Goal: Task Accomplishment & Management: Use online tool/utility

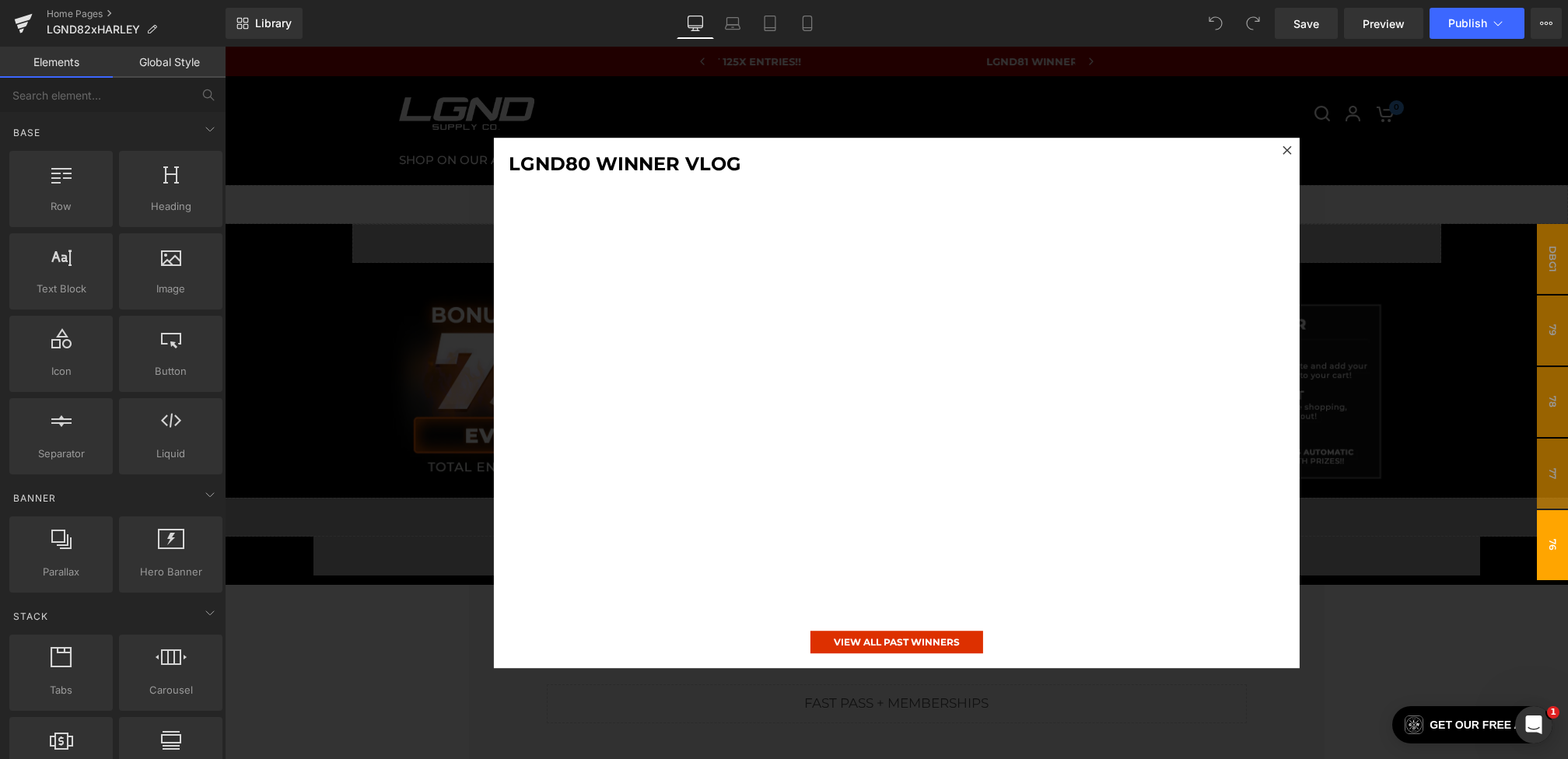
click at [434, 398] on div at bounding box center [896, 403] width 1343 height 712
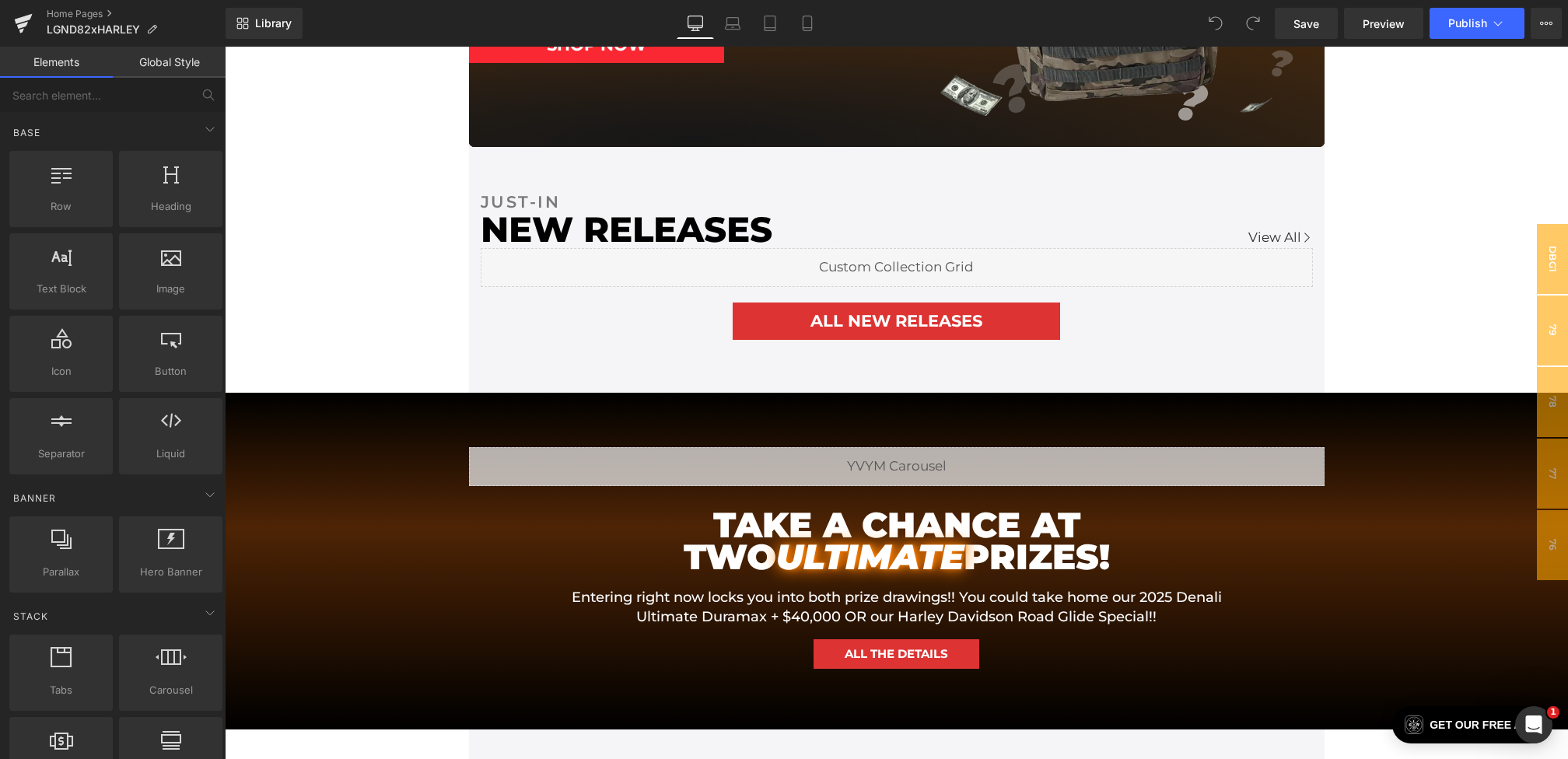
scroll to position [1068, 0]
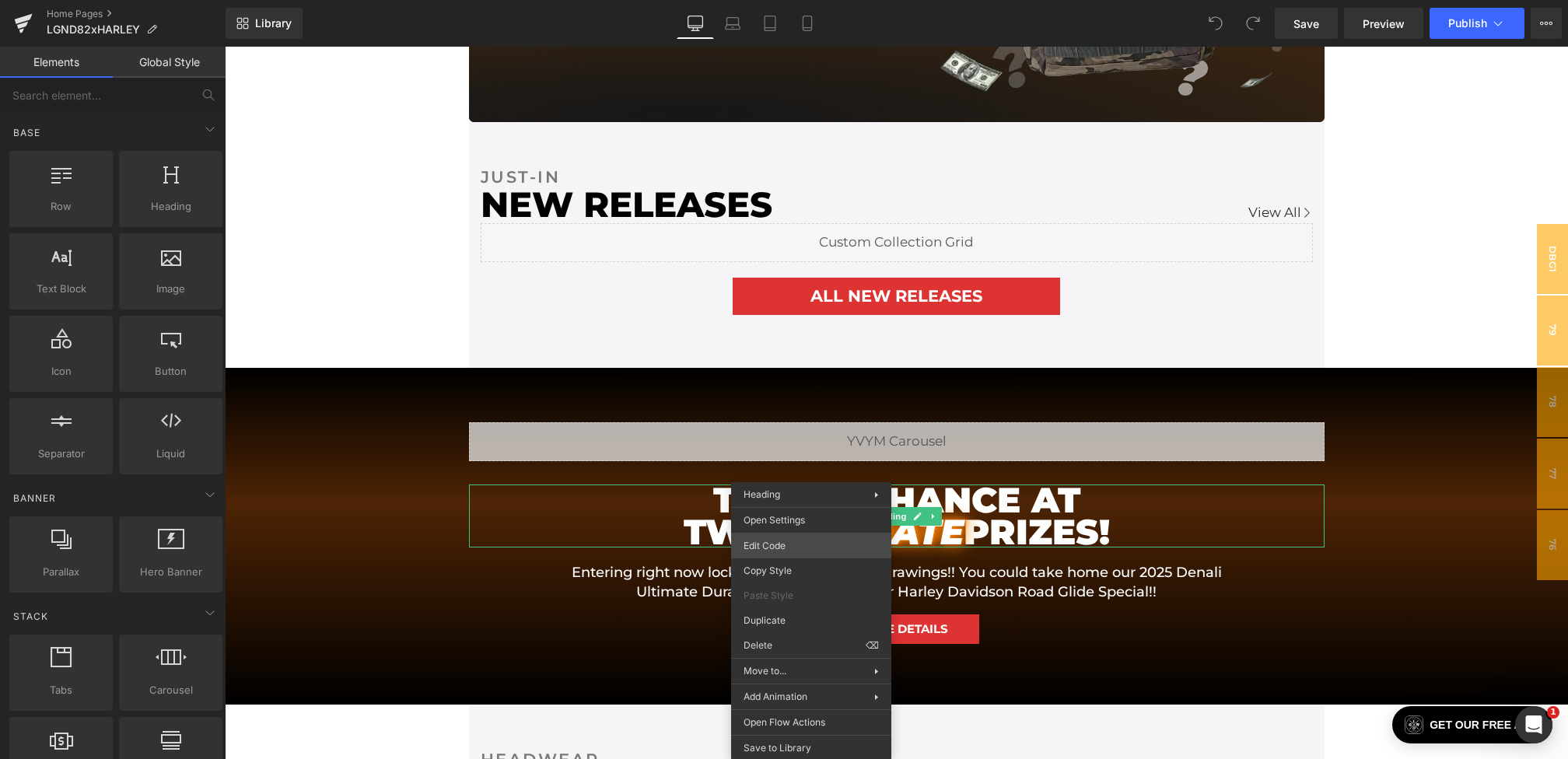
click at [792, 0] on div "You are previewing how the will restyle your page. You can not edit Elements in…" at bounding box center [784, 0] width 1568 height 0
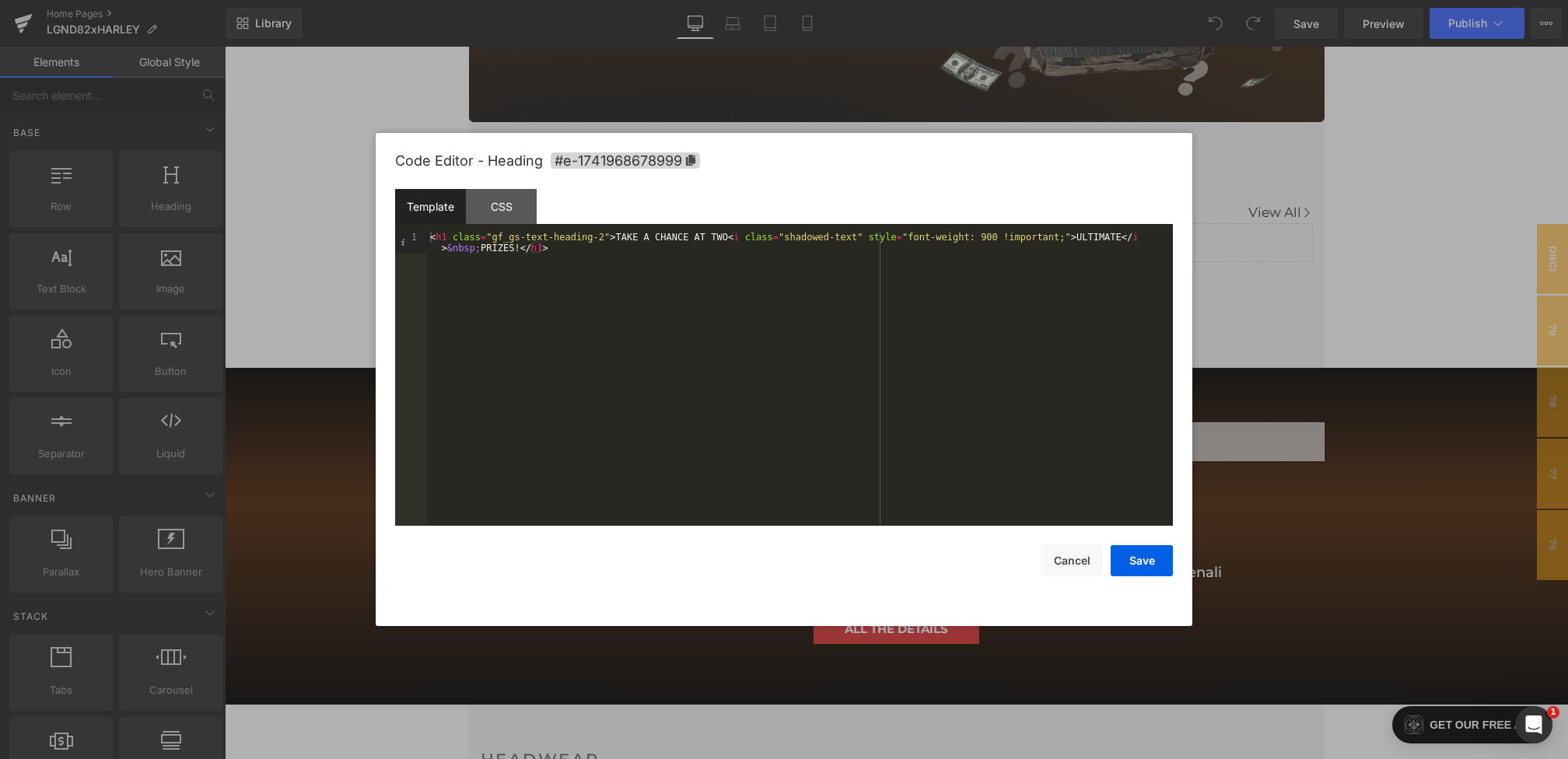
click at [519, 229] on div "Template CSS" at bounding box center [784, 210] width 777 height 43
click at [515, 223] on div "CSS" at bounding box center [501, 206] width 71 height 35
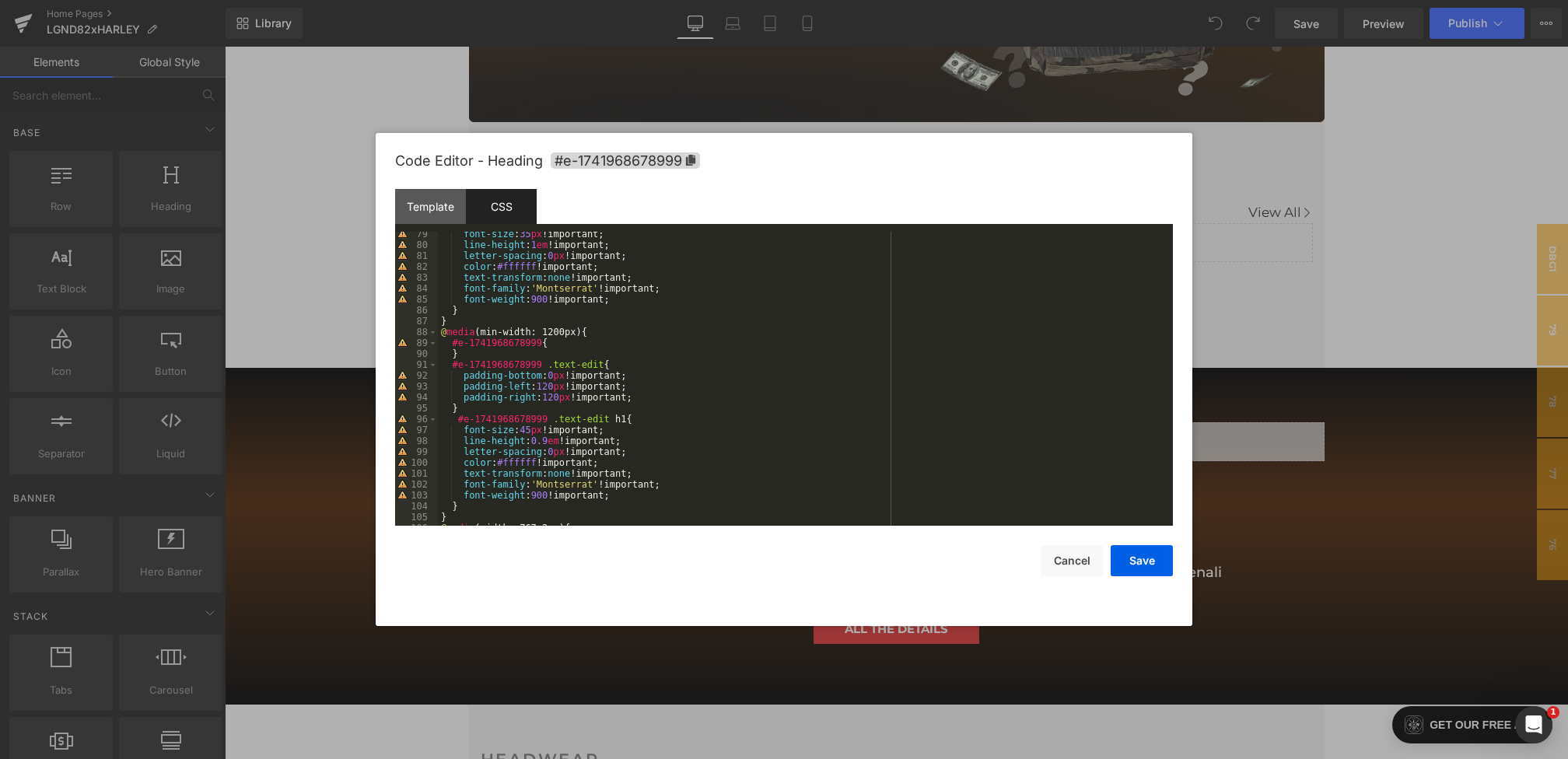
scroll to position [1056, 0]
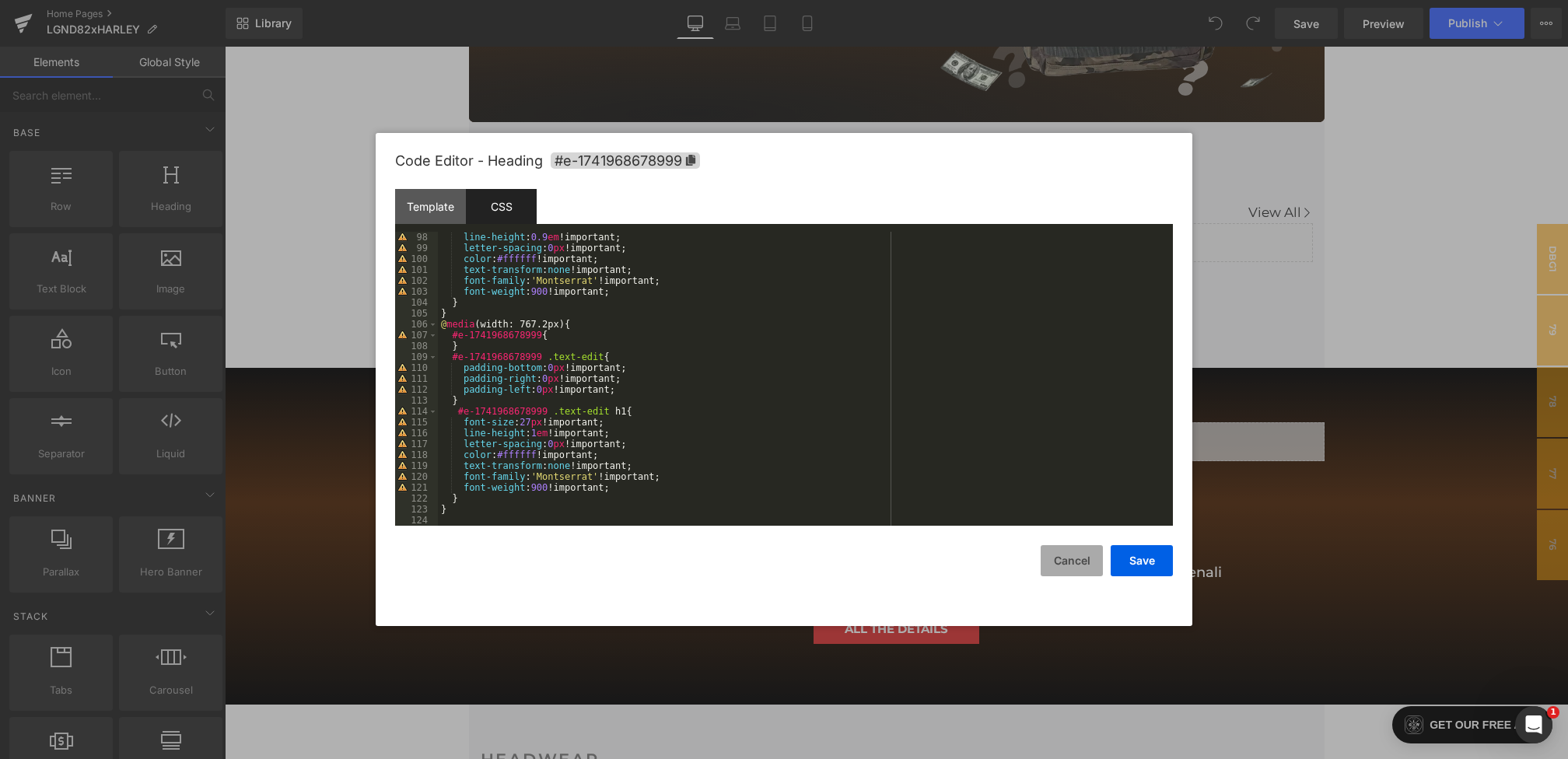
click at [1072, 550] on button "Cancel" at bounding box center [1071, 561] width 62 height 31
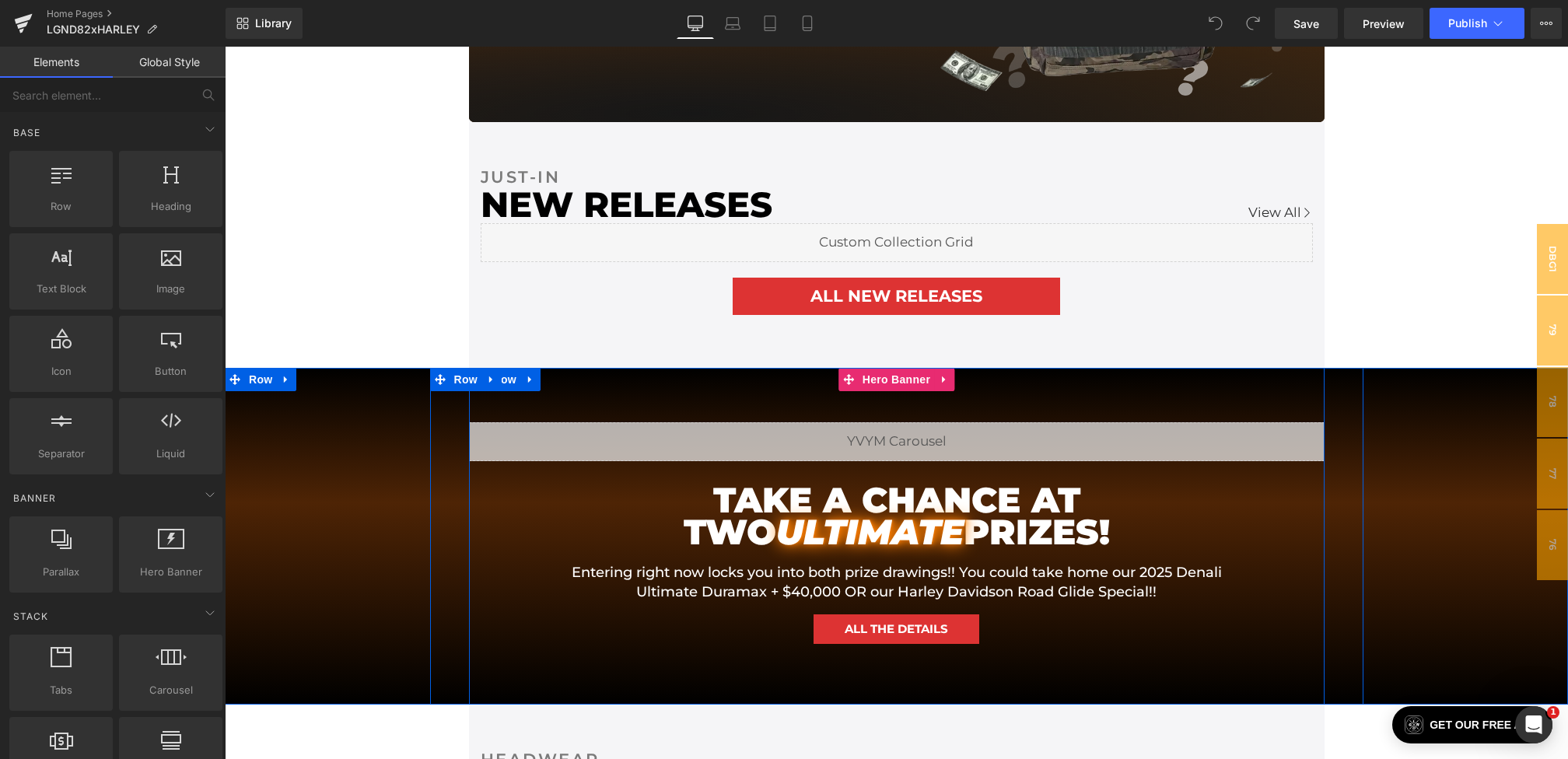
scroll to position [0, 0]
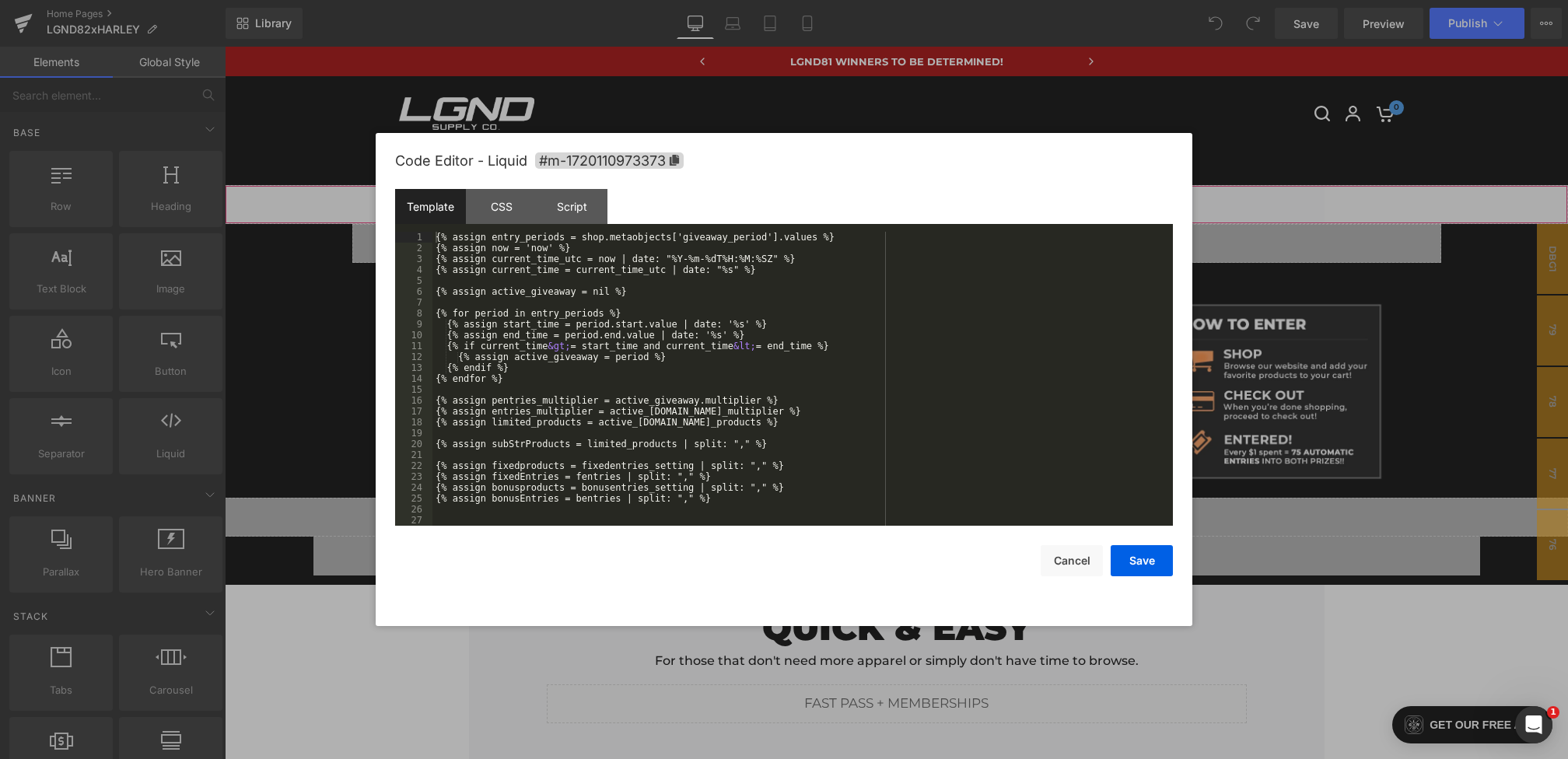
click at [828, 0] on div "You are previewing how the will restyle your page. You can not edit Elements in…" at bounding box center [784, 0] width 1568 height 0
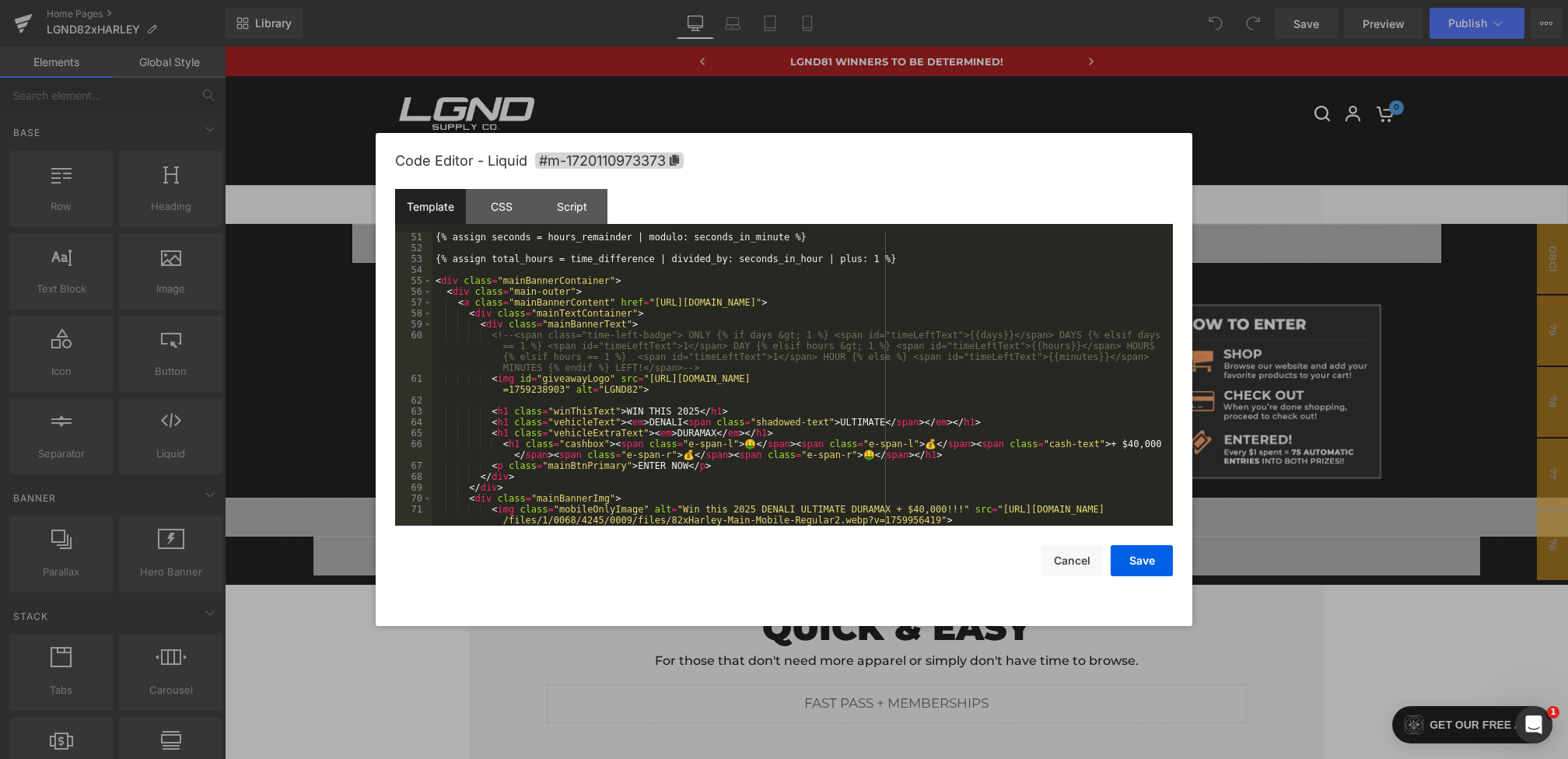
scroll to position [601, 0]
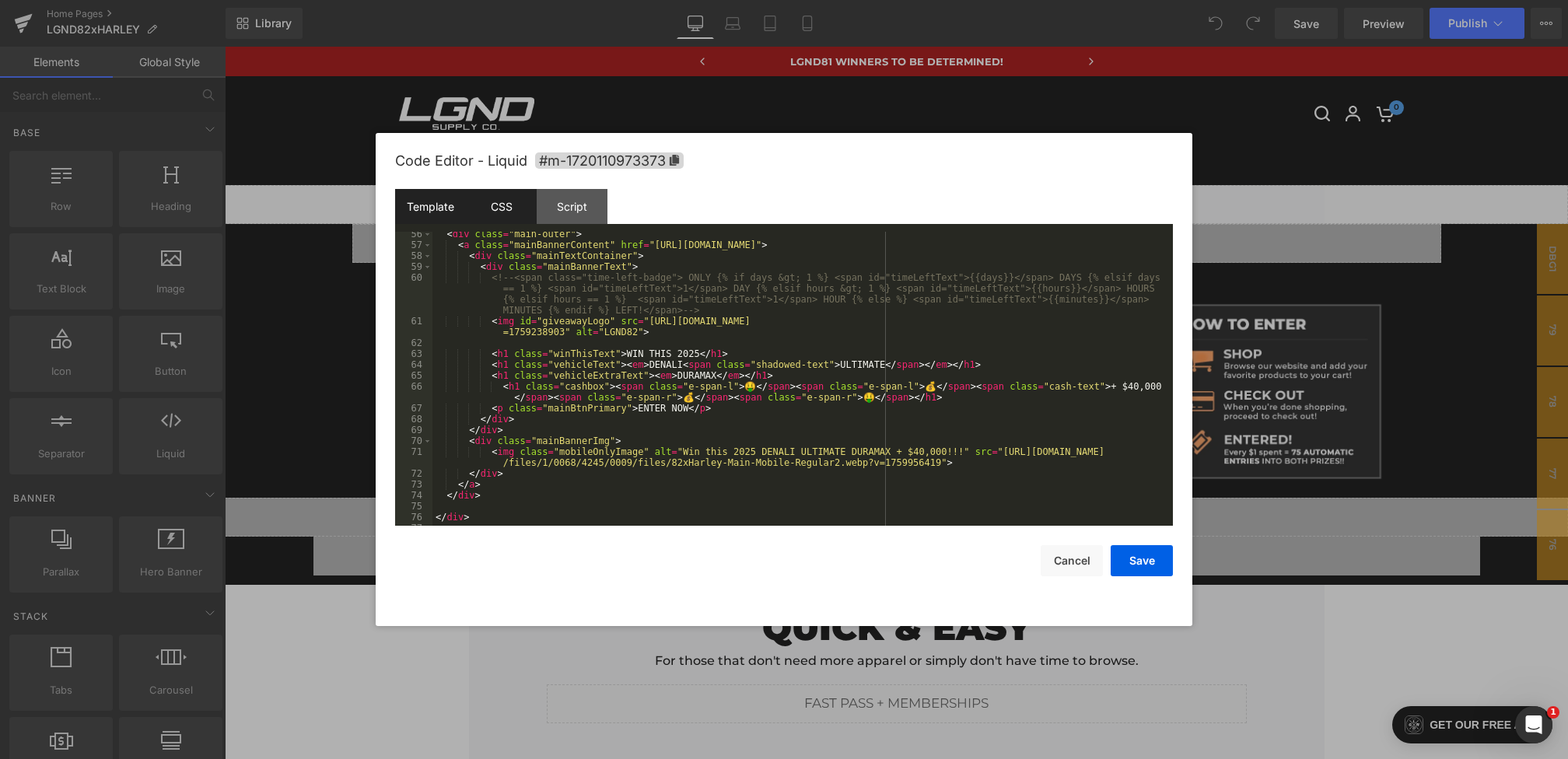
click at [503, 208] on div "CSS" at bounding box center [501, 206] width 71 height 35
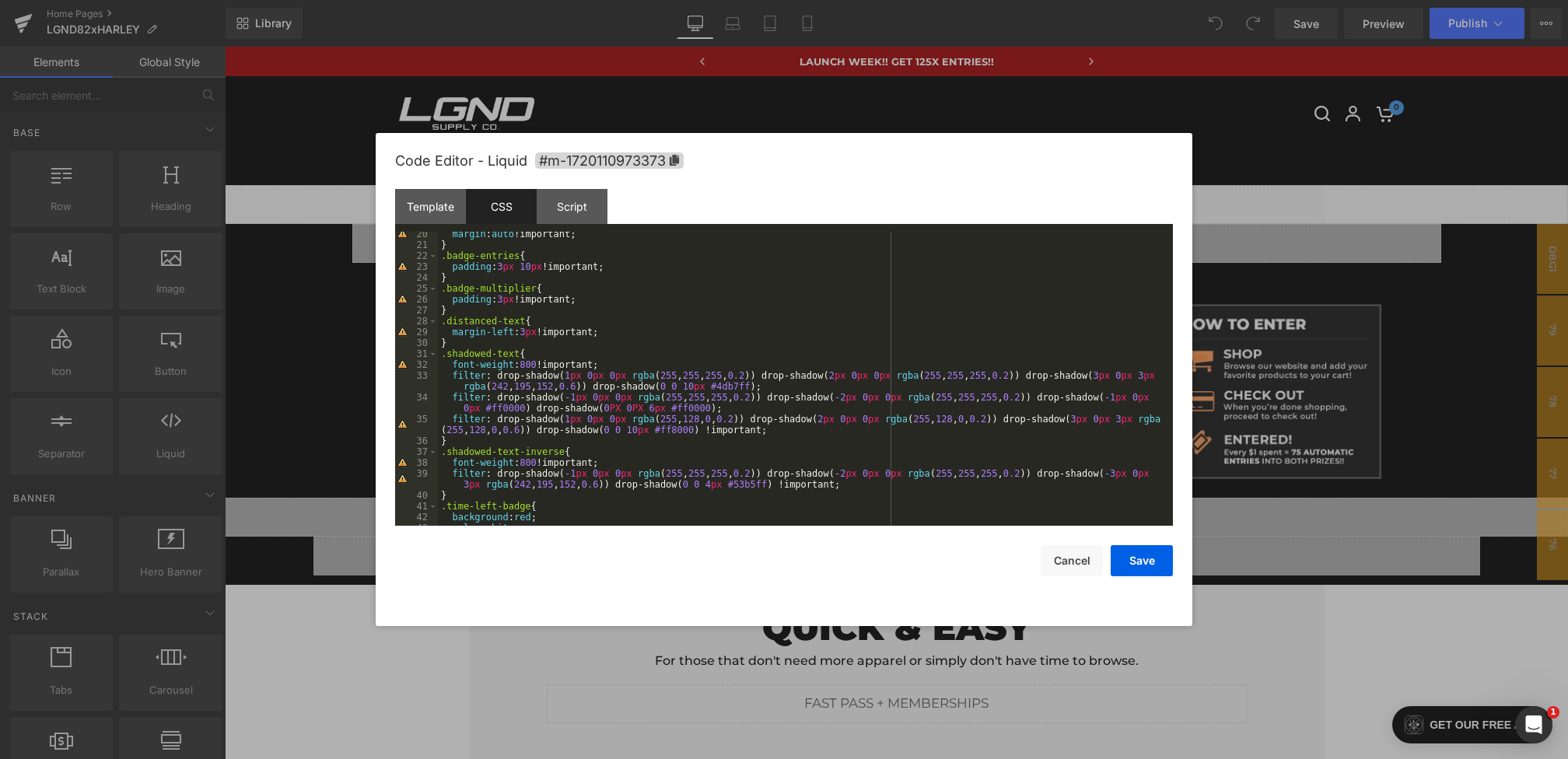
scroll to position [247, 0]
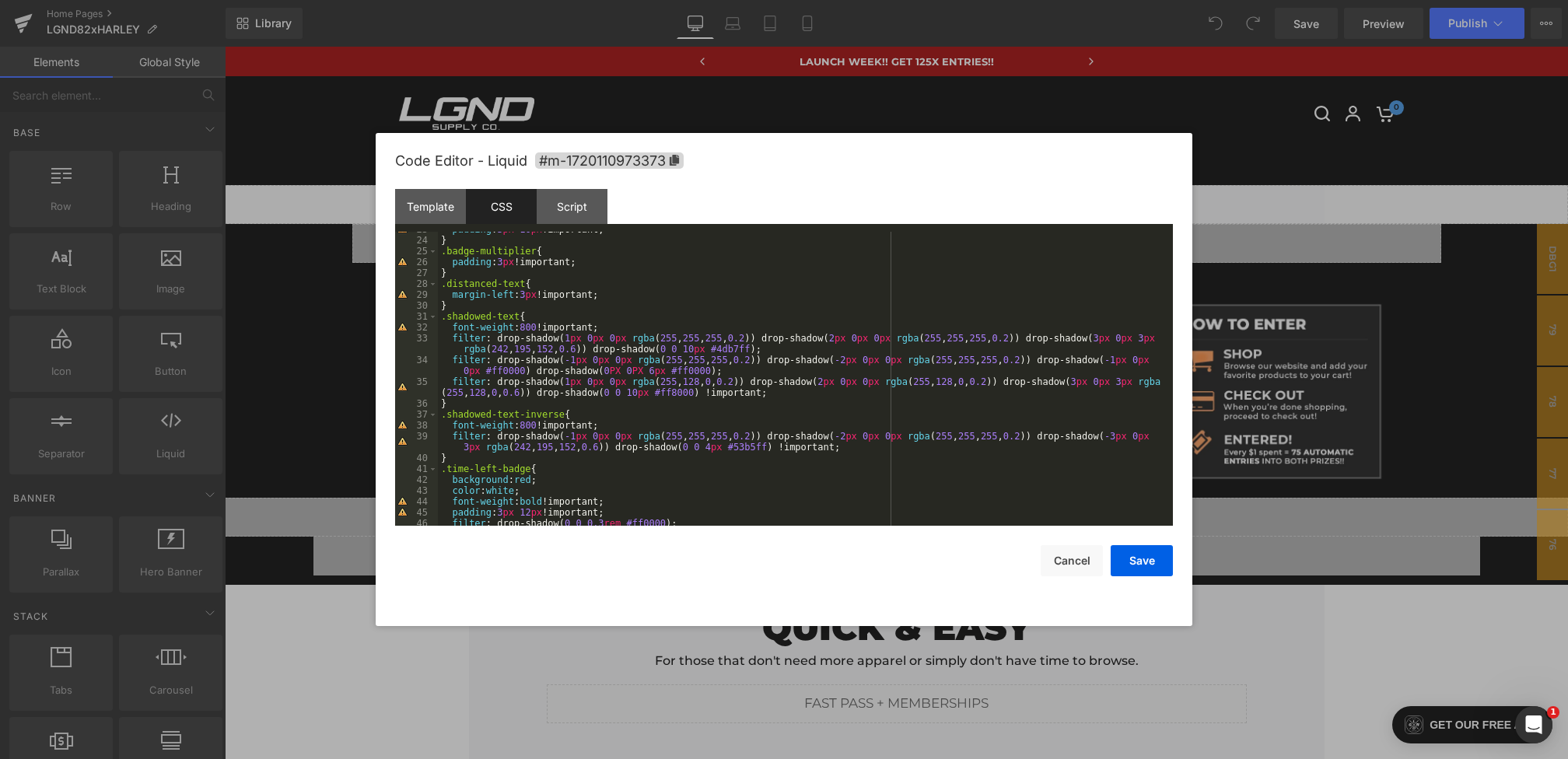
click at [840, 392] on div "padding : 3 px 10 px !important; } .badge-multiplier { padding : 3 px !importan…" at bounding box center [802, 381] width 729 height 316
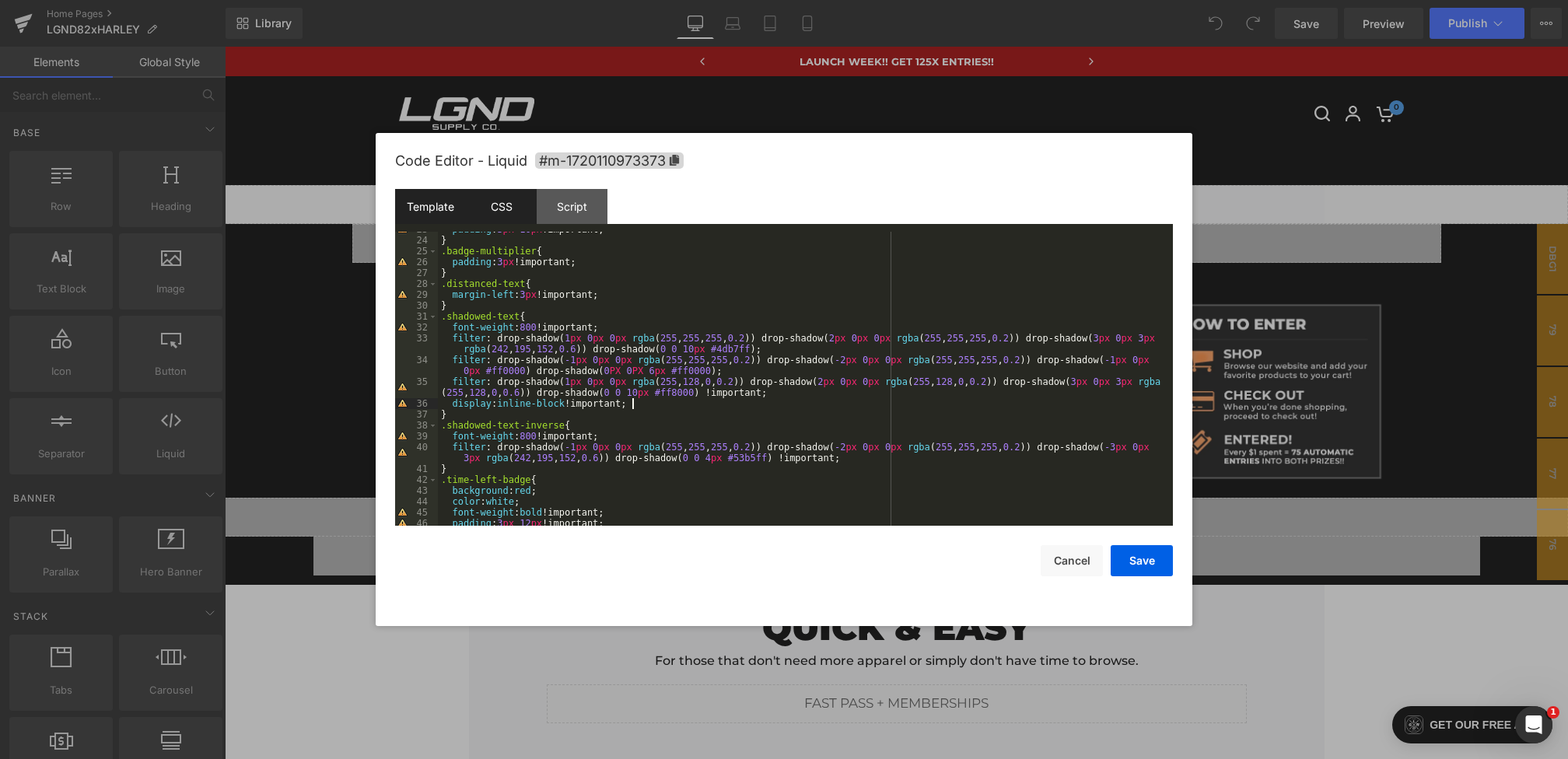
click at [412, 194] on div "Template" at bounding box center [430, 206] width 71 height 35
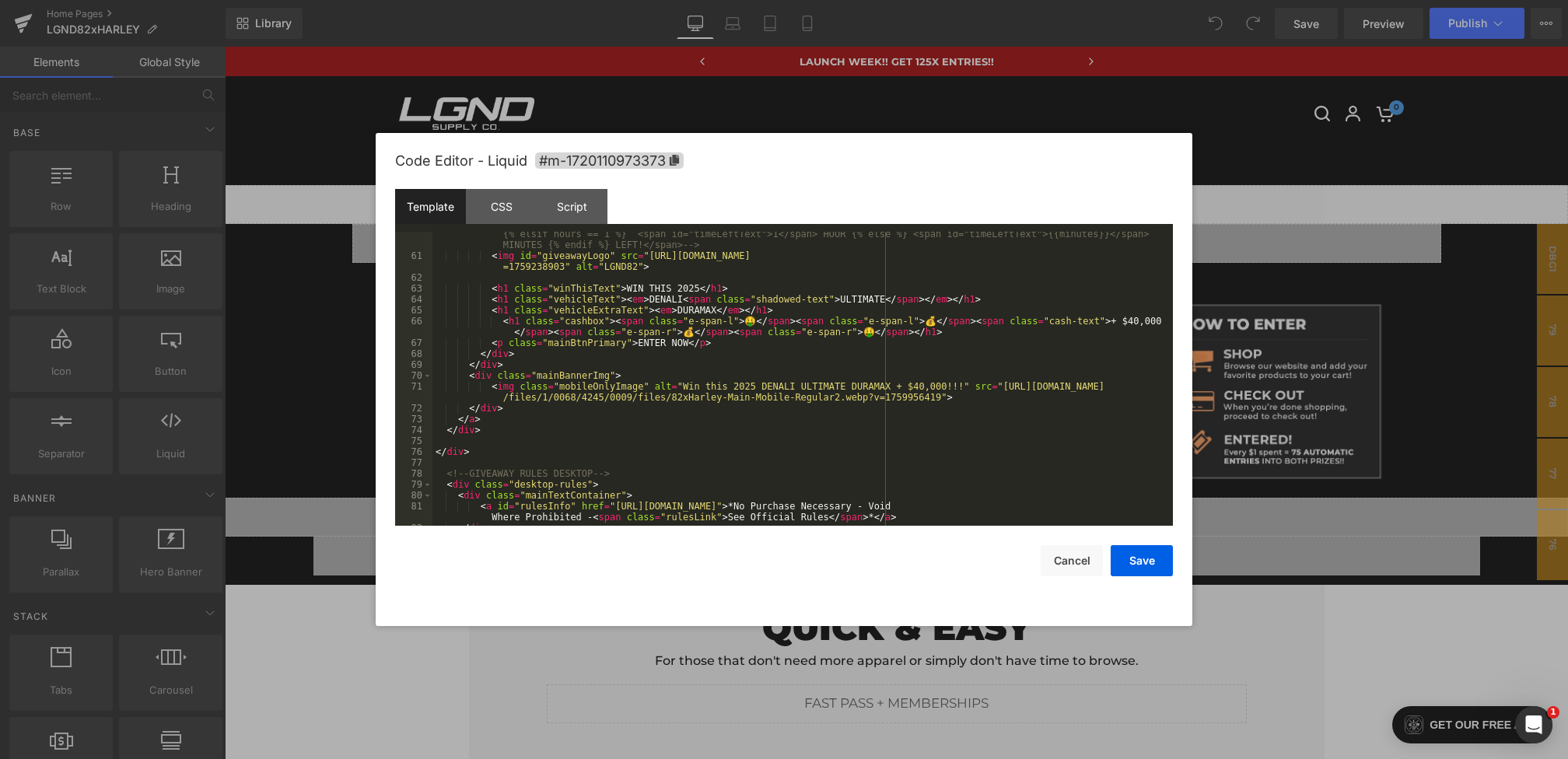
scroll to position [667, 0]
click at [1168, 561] on button "Save" at bounding box center [1141, 561] width 62 height 31
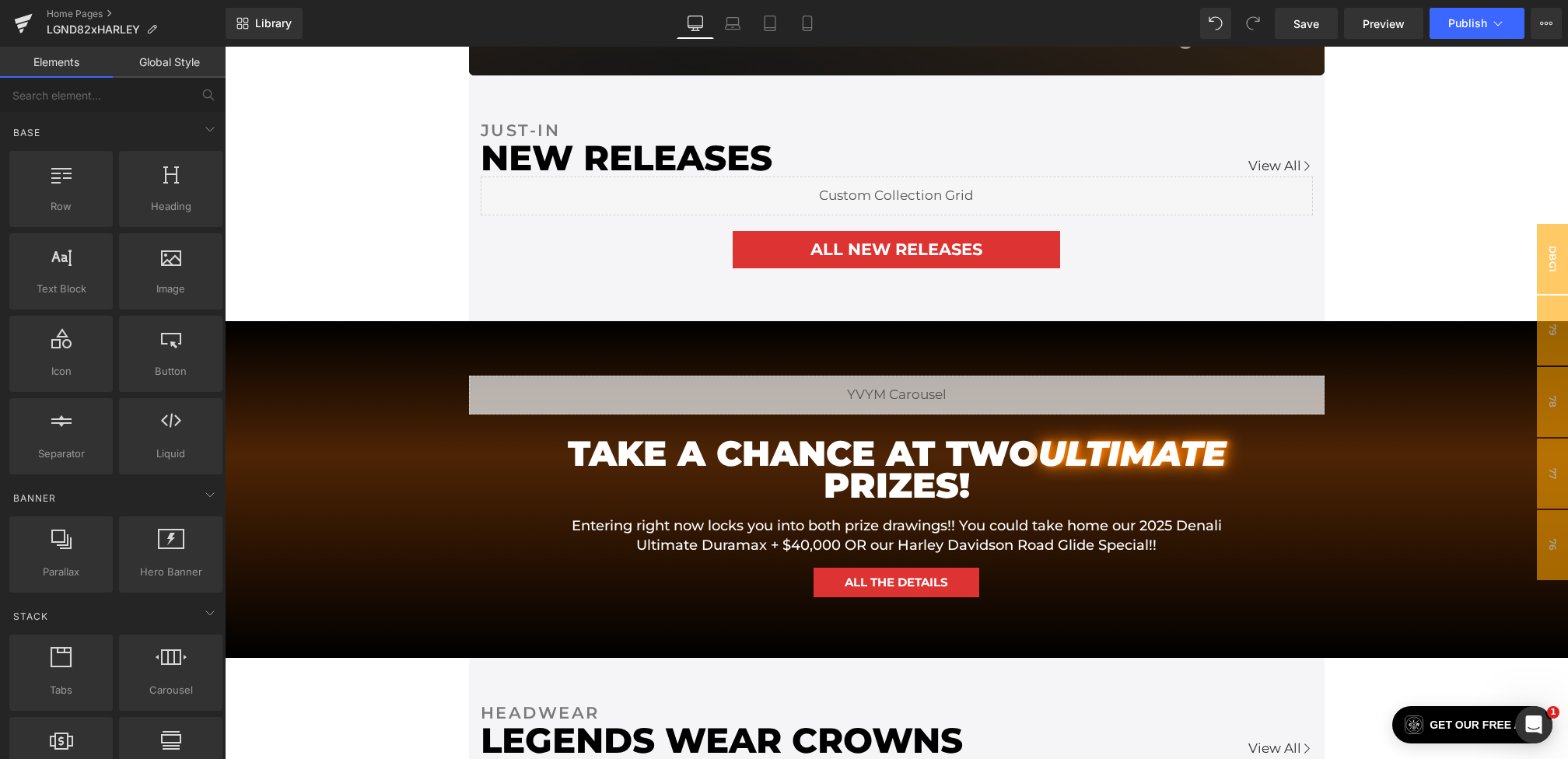
scroll to position [1149, 0]
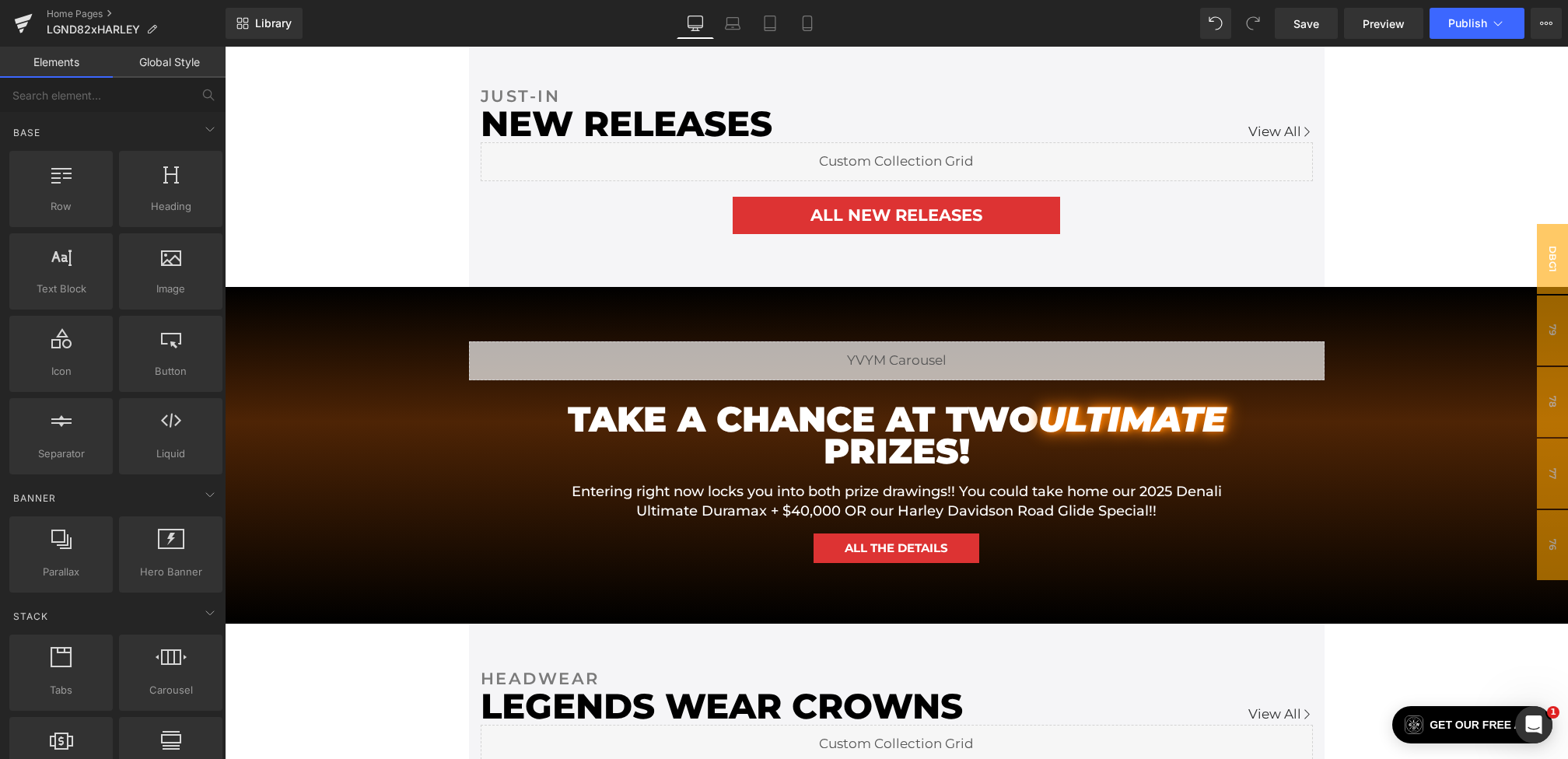
click at [1038, 435] on icon "ULTIMATE" at bounding box center [1131, 420] width 187 height 32
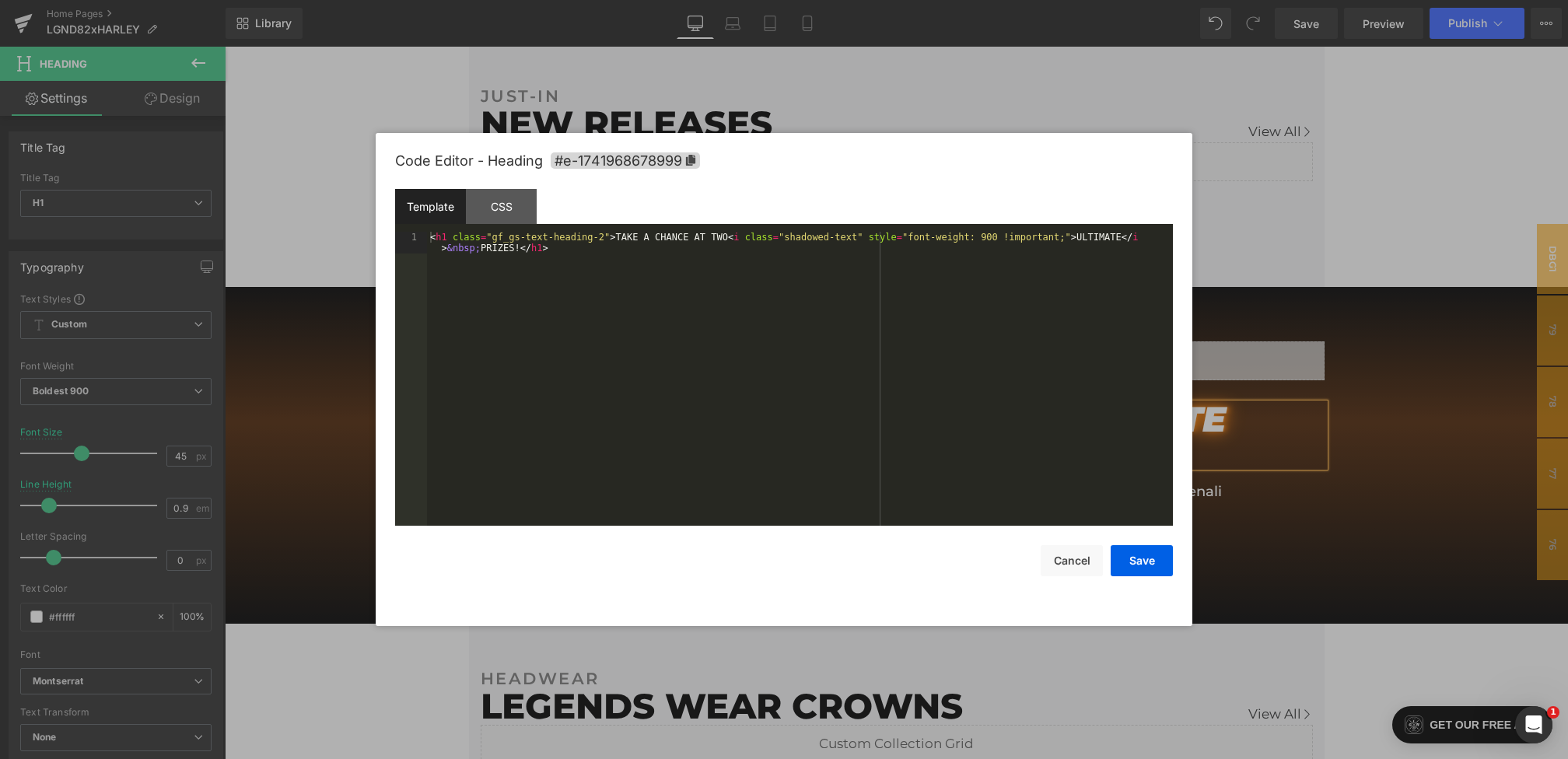
click at [815, 0] on div "You are previewing how the will restyle your page. You can not edit Elements in…" at bounding box center [784, 0] width 1568 height 0
drag, startPoint x: 482, startPoint y: 252, endPoint x: 448, endPoint y: 252, distance: 34.0
click at [448, 252] on div "< h1 class = "gf_gs-text-heading-2" > TAKE A CHANCE AT TWO < i class = "shadowe…" at bounding box center [799, 400] width 746 height 338
click at [1126, 238] on div "< h1 class = "gf_gs-text-heading-2" > TAKE A CHANCE AT TWO < i class = "shadowe…" at bounding box center [799, 400] width 746 height 338
click at [1137, 547] on button "Save" at bounding box center [1141, 561] width 62 height 31
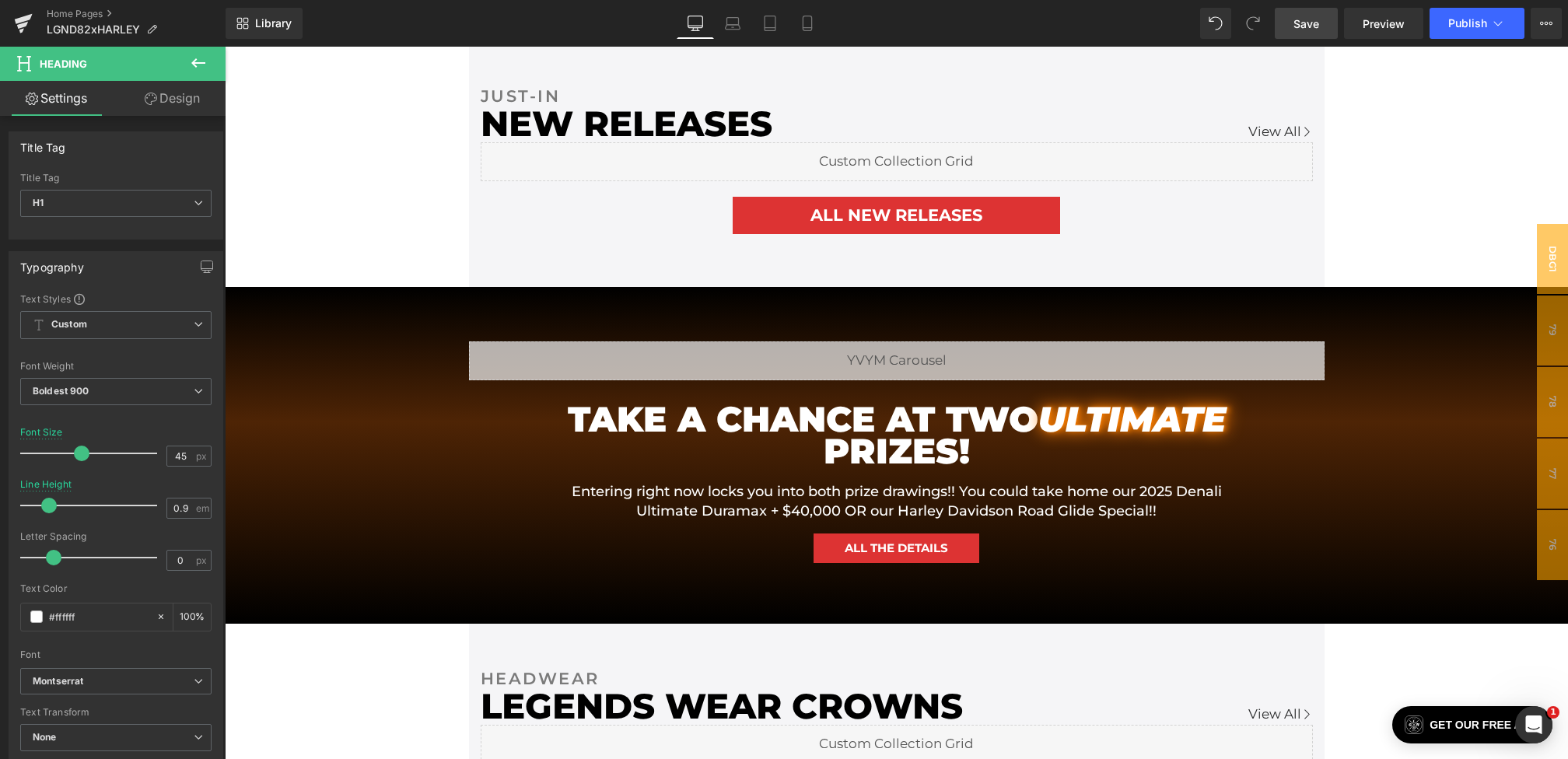
click at [1312, 23] on span "Save" at bounding box center [1305, 24] width 25 height 17
click at [1387, 24] on span "Preview" at bounding box center [1383, 24] width 42 height 17
